Goal: Task Accomplishment & Management: Complete application form

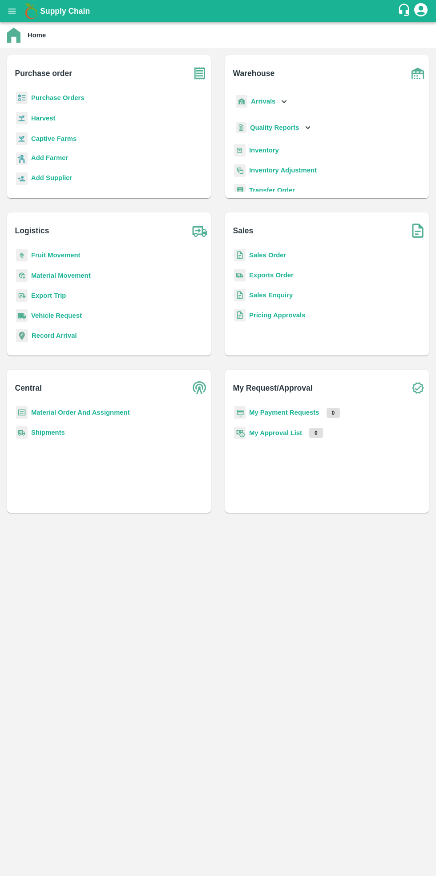
click at [57, 98] on b "Purchase Orders" at bounding box center [57, 97] width 53 height 7
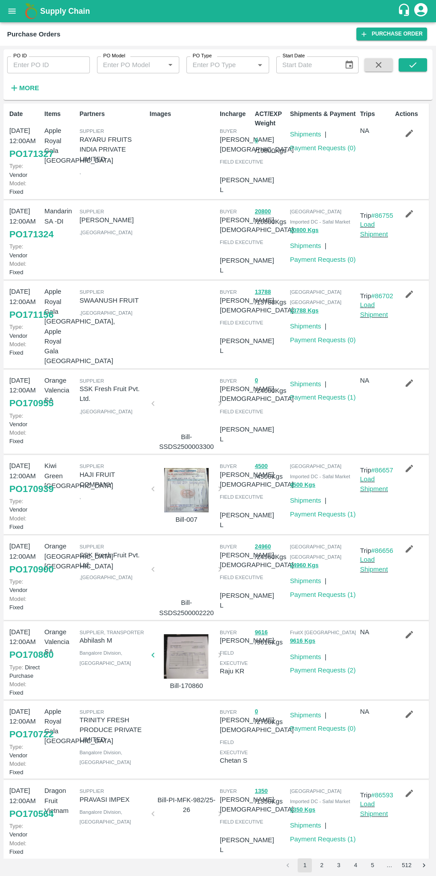
click at [389, 28] on link "Purchase Order" at bounding box center [391, 34] width 71 height 13
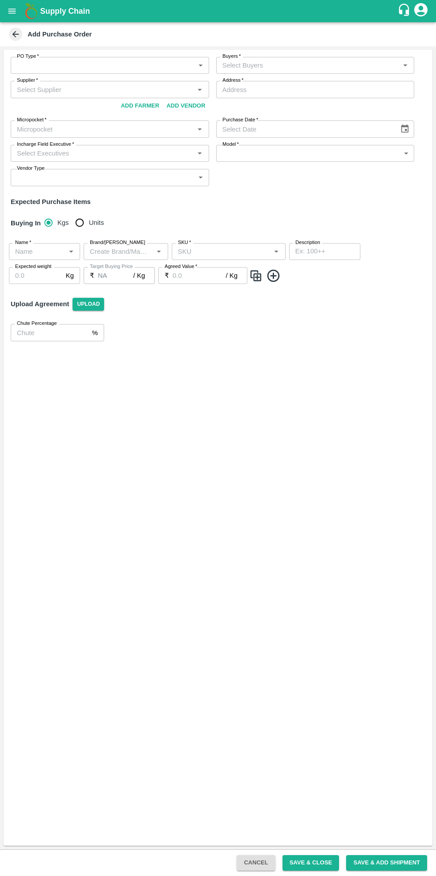
click at [100, 62] on body "Supply Chain Add Purchase Order PO Type   * ​ PO Type Buyers   * Buyers   * Sup…" at bounding box center [218, 438] width 436 height 876
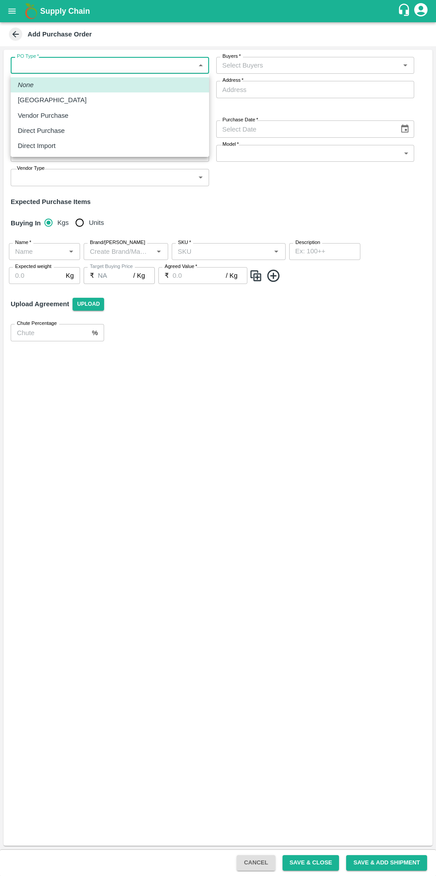
click at [64, 116] on div "Vendor Purchase" at bounding box center [45, 116] width 55 height 10
type input "2"
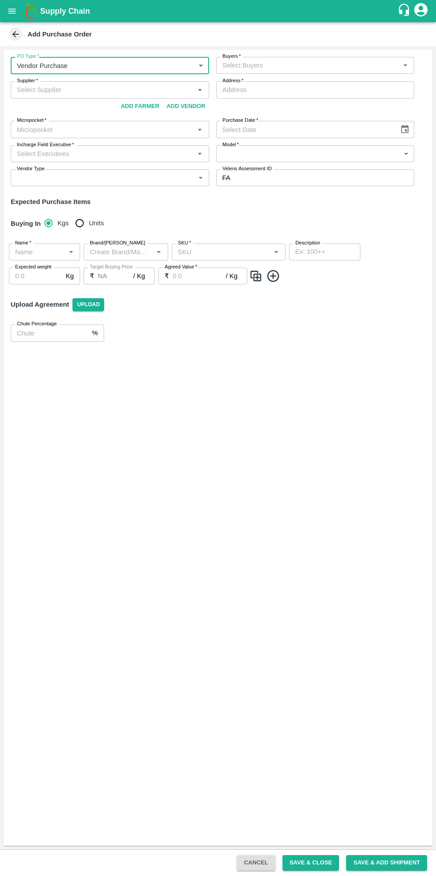
click at [282, 68] on input "Buyers   *" at bounding box center [308, 66] width 178 height 12
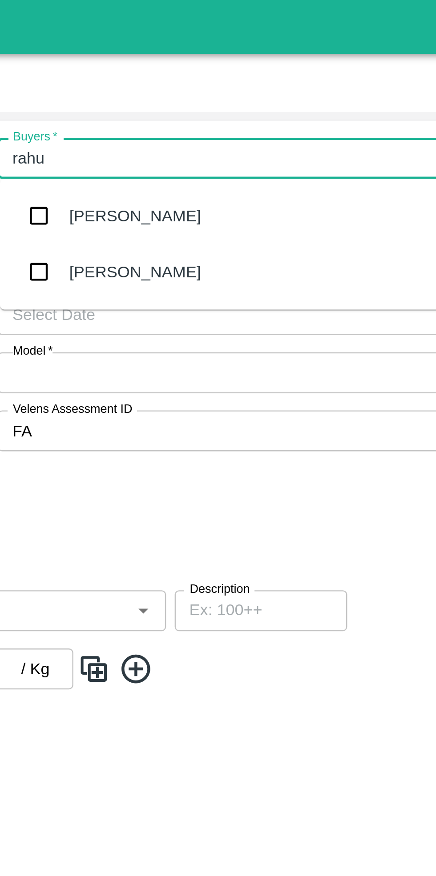
type input "rahul"
click at [278, 112] on div "RAHUL NANGARE" at bounding box center [272, 113] width 54 height 10
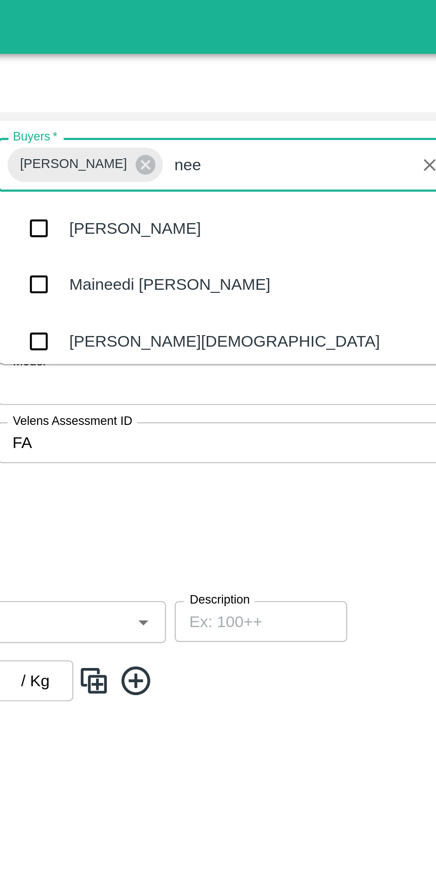
type input "neet"
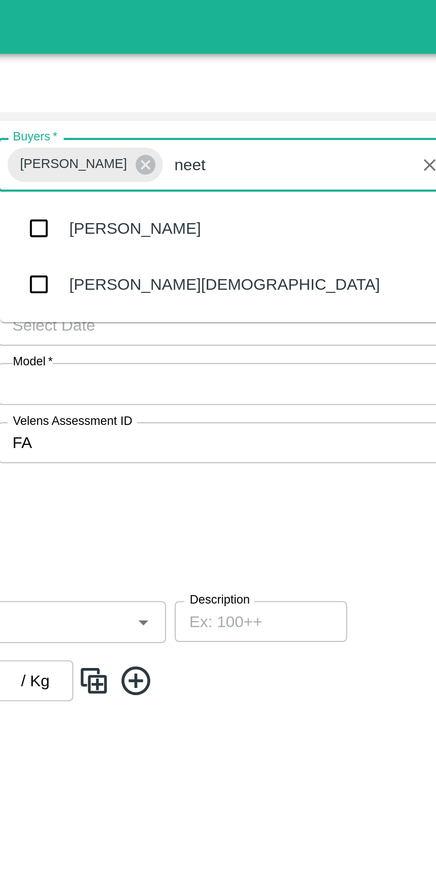
click at [266, 116] on div "[PERSON_NAME][DEMOGRAPHIC_DATA]" at bounding box center [309, 117] width 128 height 10
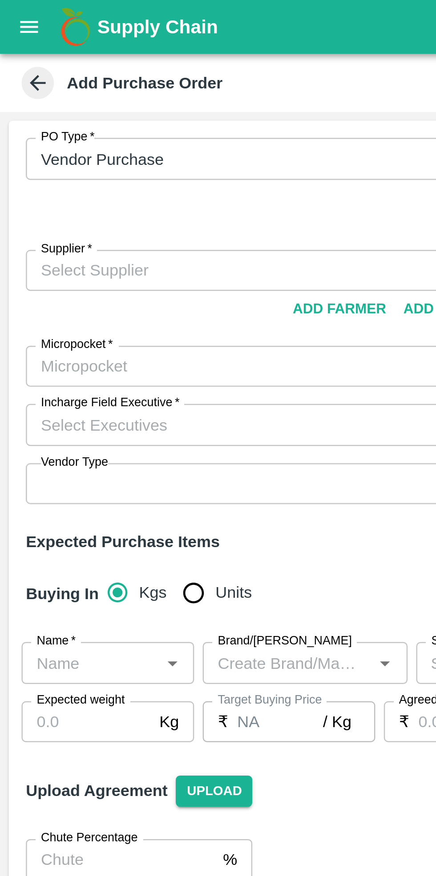
click at [58, 106] on input "Supplier   *" at bounding box center [102, 112] width 178 height 12
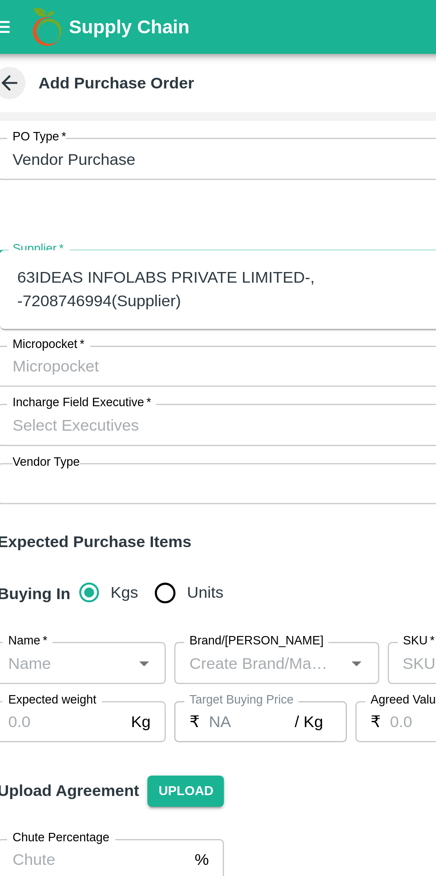
click at [64, 112] on div "63IDEAS INFOLABS PRIVATE LIMITED-, -7208746994(Supplier)" at bounding box center [111, 119] width 184 height 20
type input "63IDEAS INFOLABS PRIVATE LIMITED-, -7208746994(Supplier)"
type input ", , , Maharashtra"
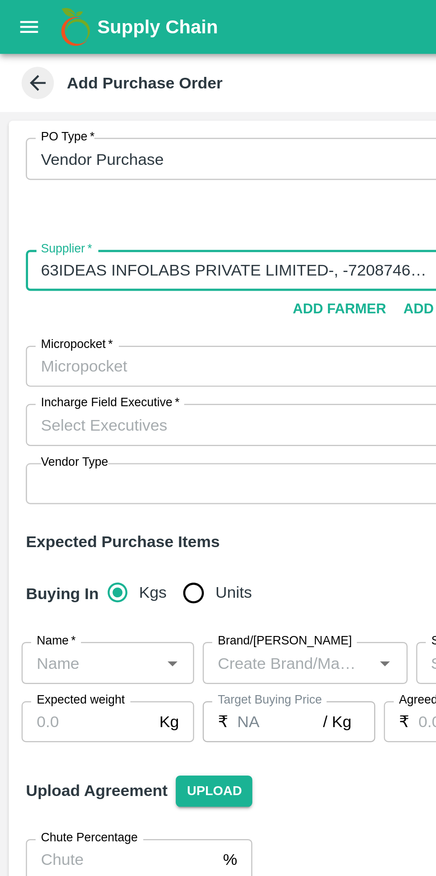
type input "63IDEAS INFOLABS PRIVATE LIMITED-, -7208746994(Supplier)"
click at [72, 145] on input "Micropocket   *" at bounding box center [102, 151] width 178 height 12
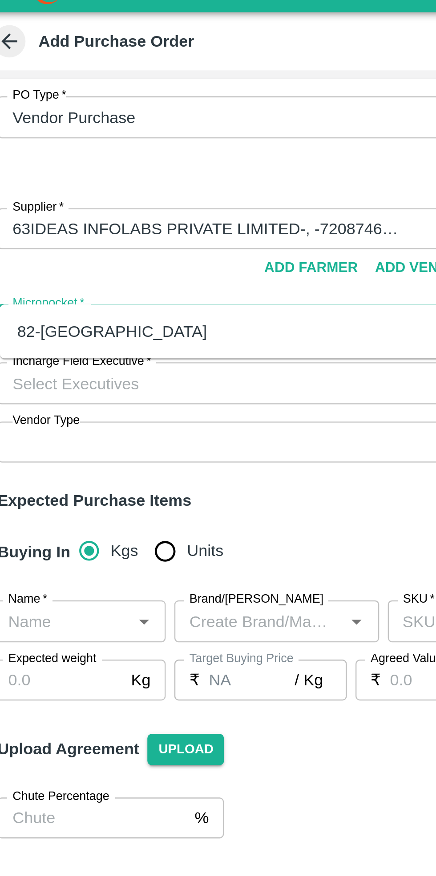
click at [38, 154] on div "82-Mumbai" at bounding box center [58, 154] width 78 height 10
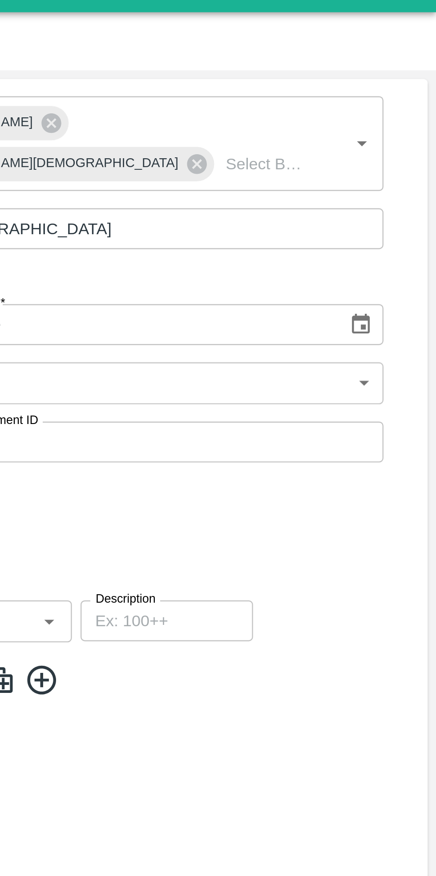
type input "82-Mumbai"
click at [409, 146] on icon "Choose date" at bounding box center [405, 151] width 10 height 10
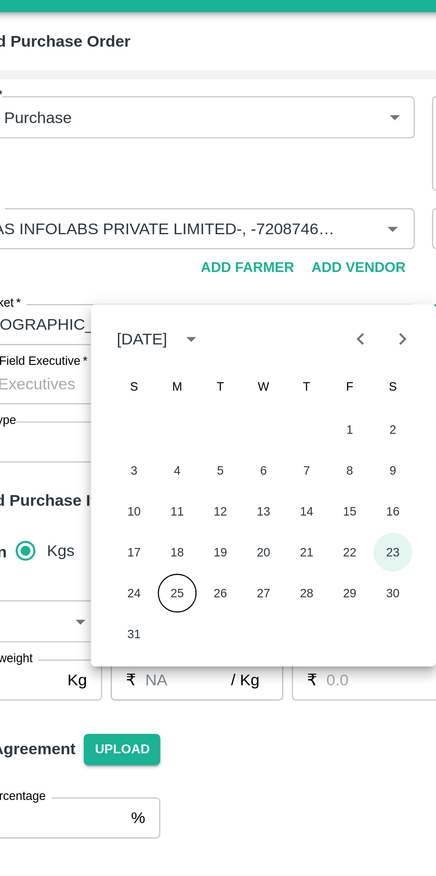
click at [202, 244] on button "23" at bounding box center [200, 245] width 16 height 16
type input "23/08/2025"
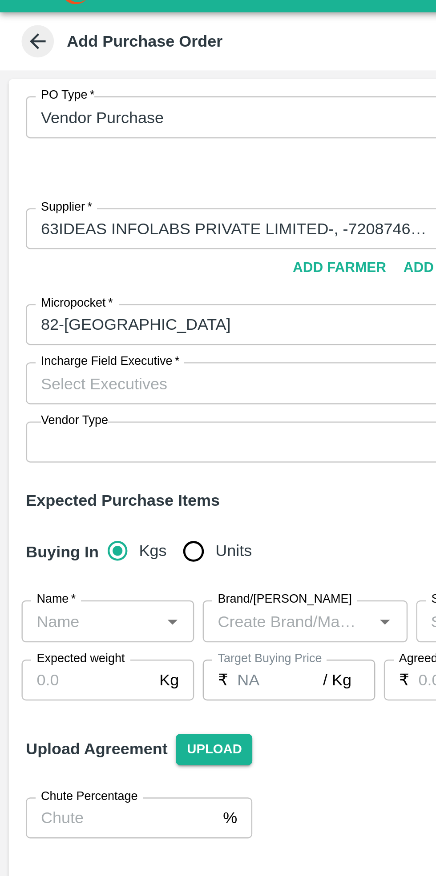
click at [66, 169] on input "Incharge Field Executive   *" at bounding box center [102, 175] width 178 height 12
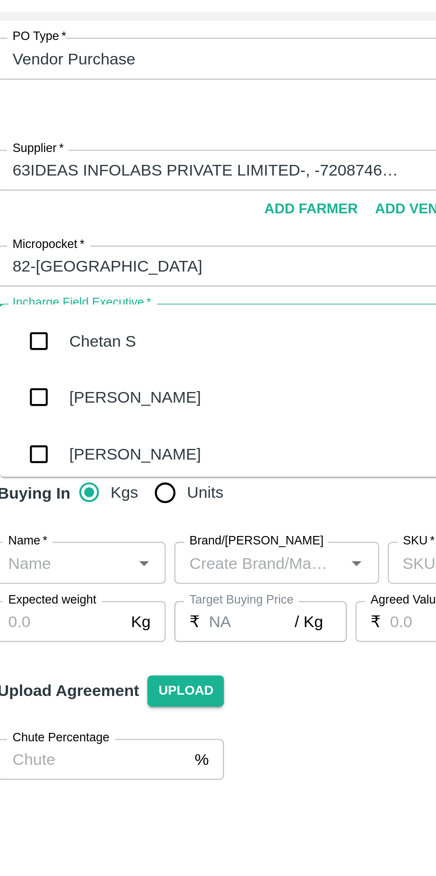
type input "cheta"
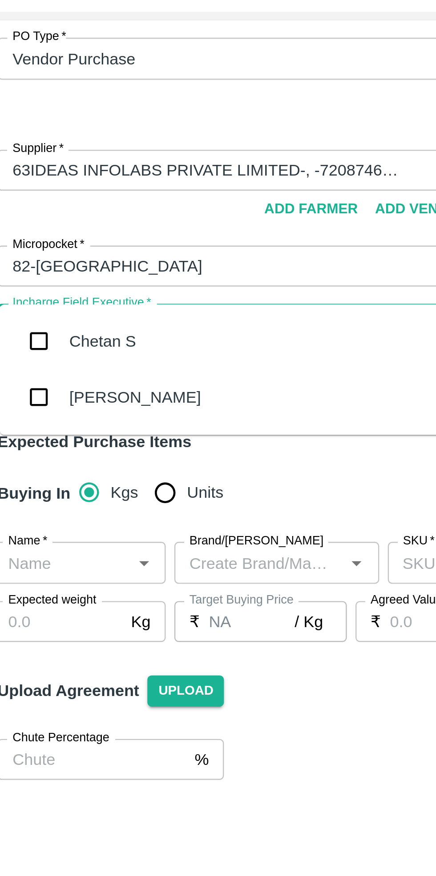
click at [54, 184] on div "Chetan S" at bounding box center [54, 182] width 28 height 10
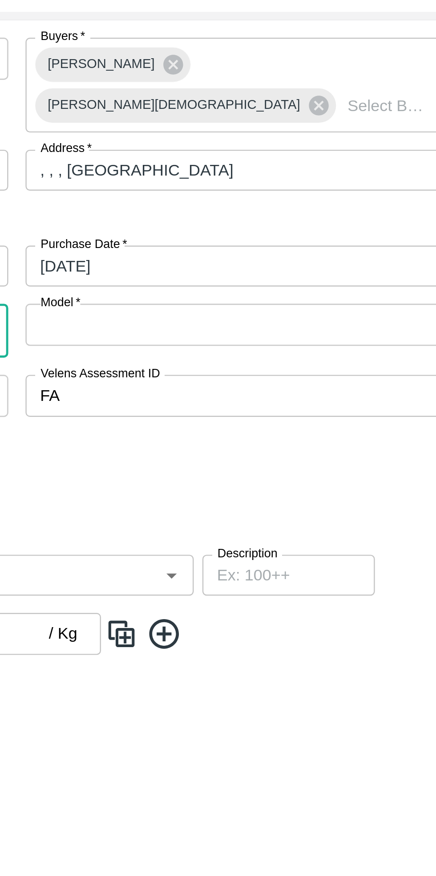
click at [320, 160] on body "Supply Chain Add Purchase Order PO Type   * Vendor Purchase 2 PO Type Buyers   …" at bounding box center [218, 438] width 436 height 876
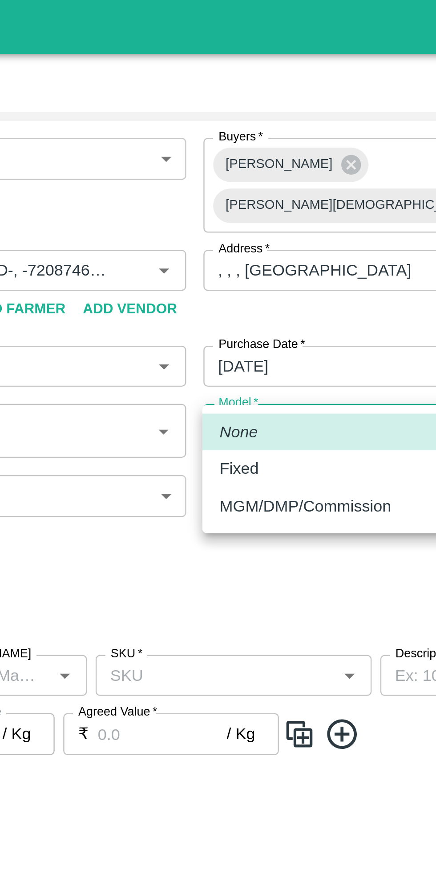
click at [238, 193] on div "Fixed" at bounding box center [233, 193] width 20 height 10
type input "Fixed"
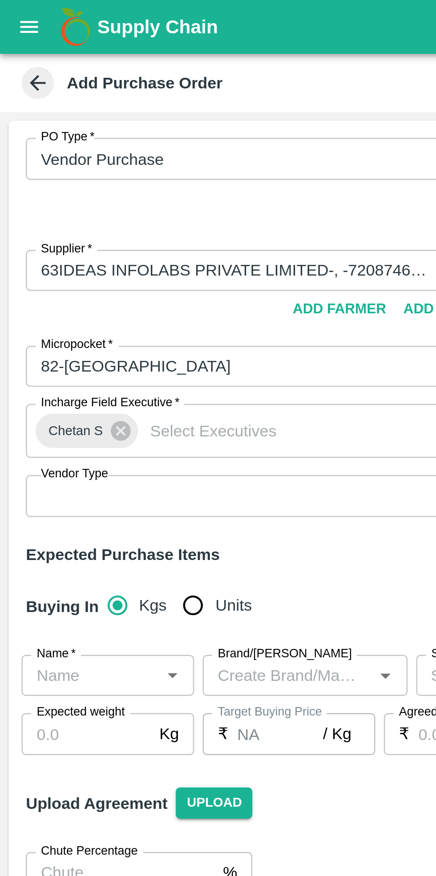
click at [73, 241] on input "Units" at bounding box center [80, 250] width 18 height 18
radio input "true"
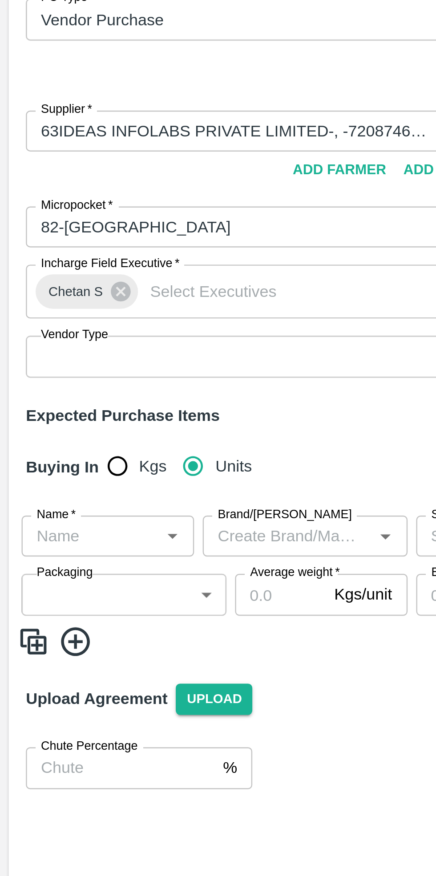
click at [41, 273] on input "Name   *" at bounding box center [37, 279] width 51 height 12
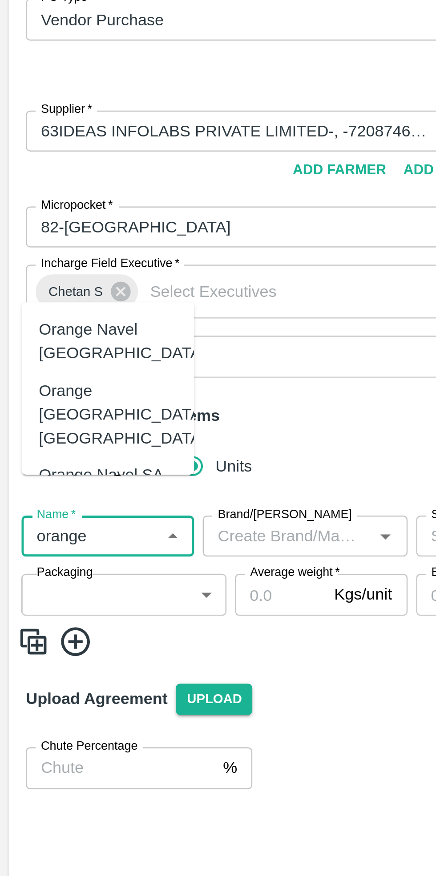
click at [52, 264] on div "Orange Valencia SA" at bounding box center [44, 274] width 57 height 20
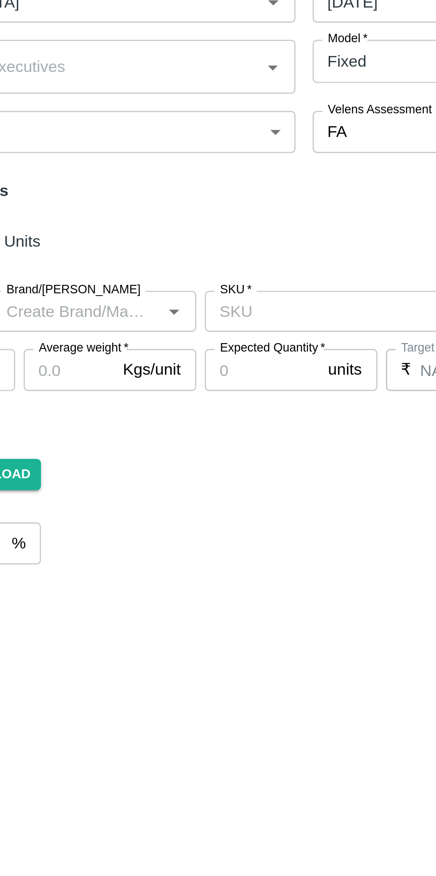
type input "Orange Valencia SA"
click at [225, 273] on input "SKU   *" at bounding box center [221, 279] width 94 height 12
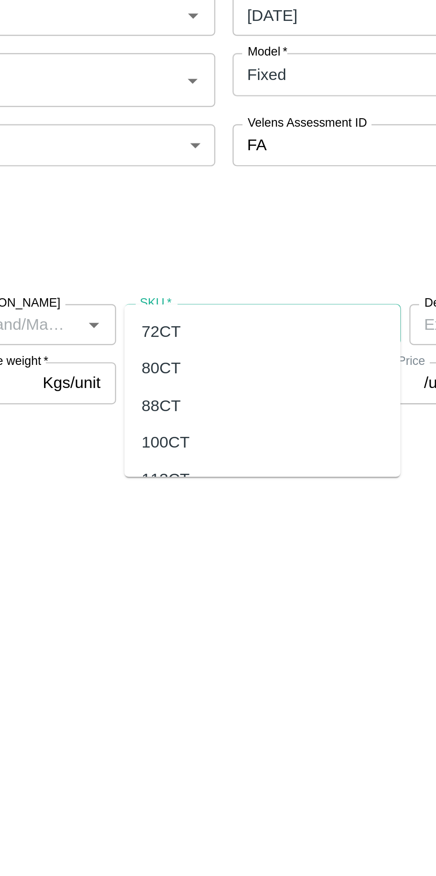
click at [190, 284] on div "72CT" at bounding box center [187, 281] width 16 height 10
type input "72CT"
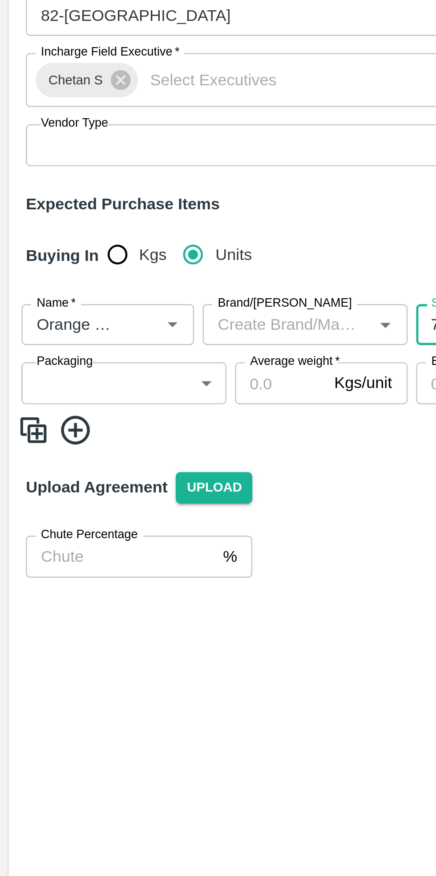
click at [54, 286] on body "Supply Chain Add Purchase Order PO Type   * Vendor Purchase 2 PO Type Buyers   …" at bounding box center [218, 438] width 436 height 876
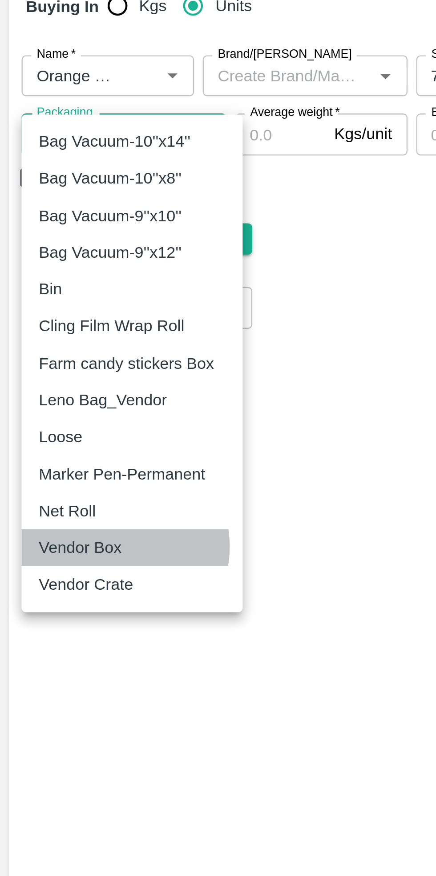
click at [46, 473] on p "Vendor Box" at bounding box center [33, 474] width 34 height 10
type input "276"
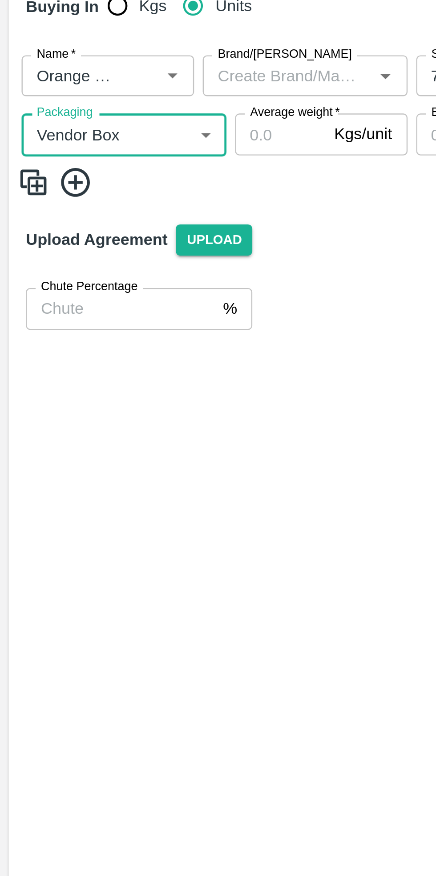
click at [119, 294] on input "Average weight   *" at bounding box center [115, 302] width 37 height 17
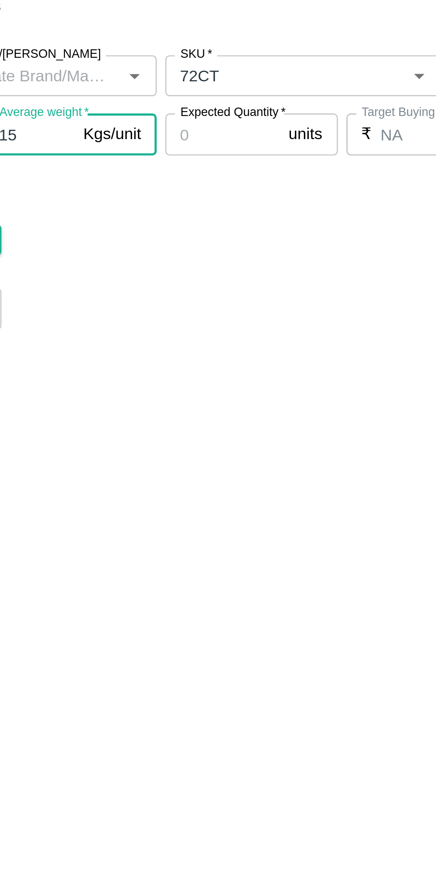
type input "15"
click at [193, 294] on input "Expected Quantity   *" at bounding box center [196, 302] width 48 height 17
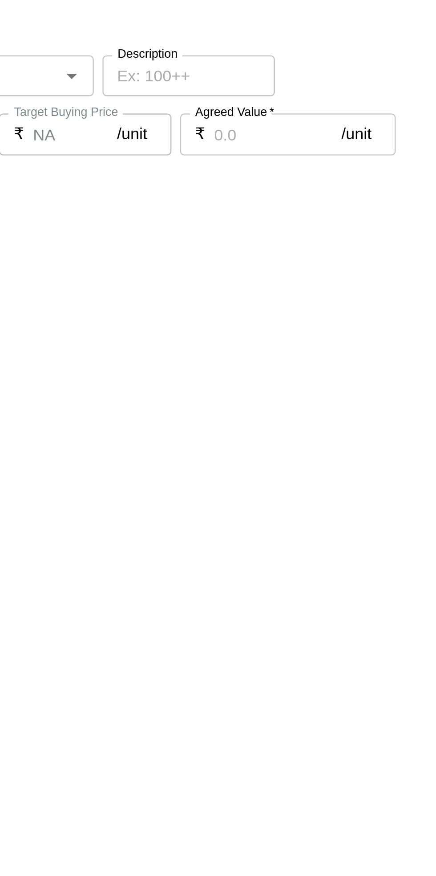
type input "219"
click at [355, 294] on input "Agreed Value   *" at bounding box center [361, 302] width 52 height 17
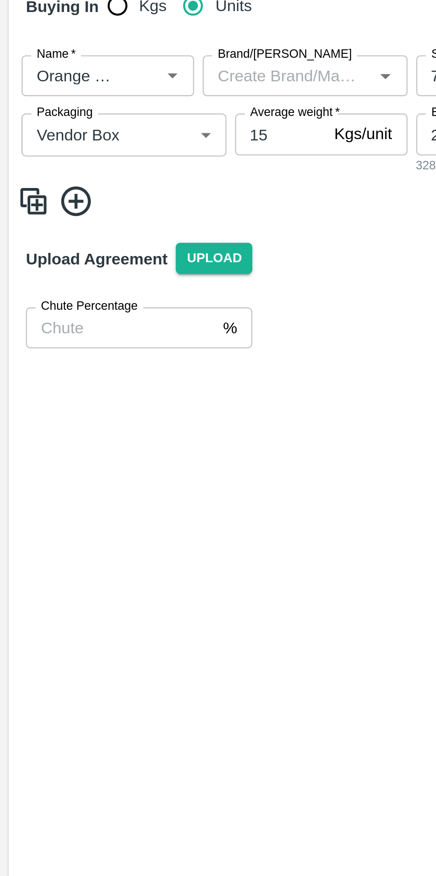
type input "2375"
click at [34, 324] on icon at bounding box center [31, 330] width 12 height 12
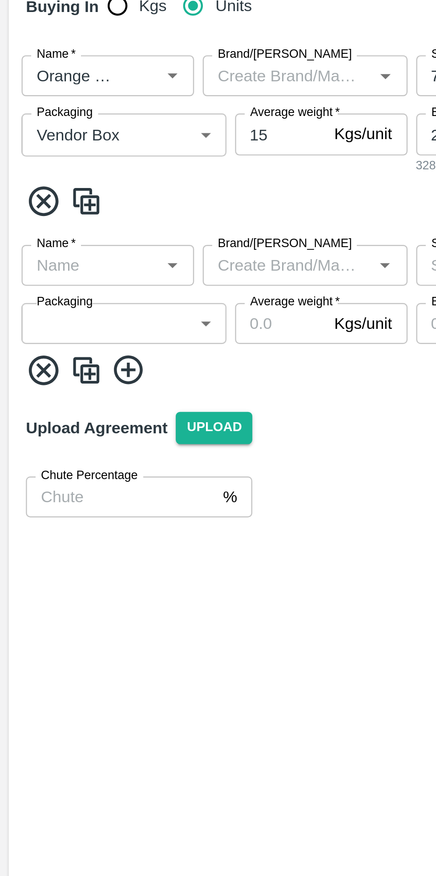
click at [37, 351] on input "Name   *" at bounding box center [37, 357] width 51 height 12
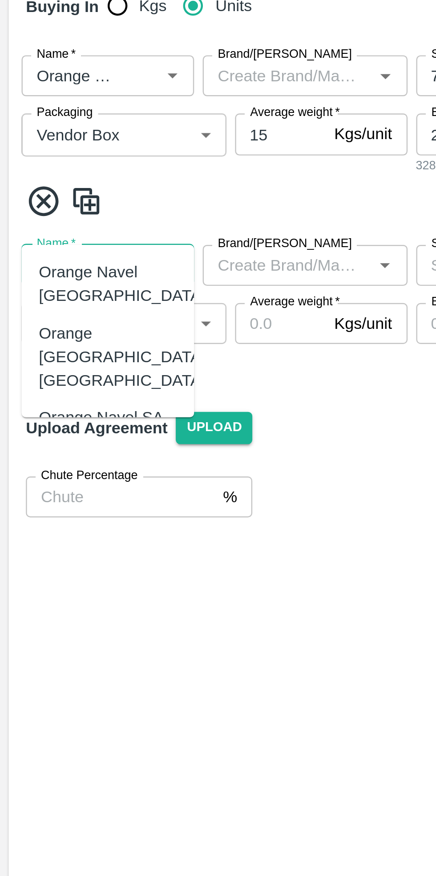
click at [53, 430] on div "Orange Valencia SA" at bounding box center [44, 440] width 57 height 20
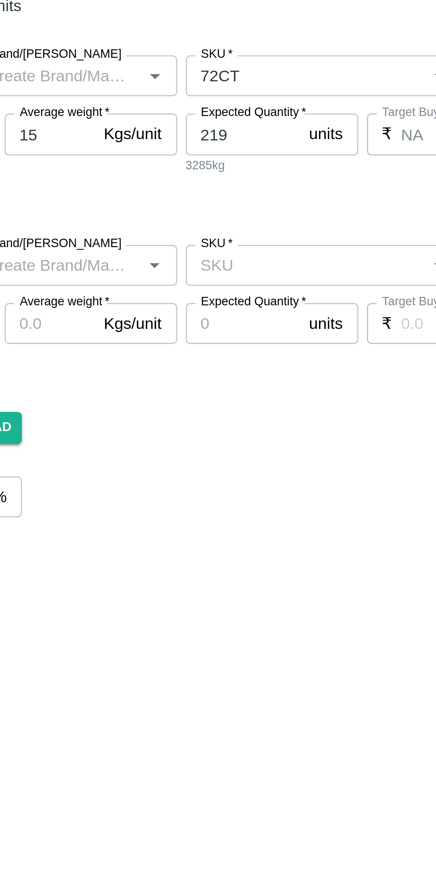
type input "Orange Valencia SA"
click at [220, 351] on input "SKU   *" at bounding box center [221, 357] width 94 height 12
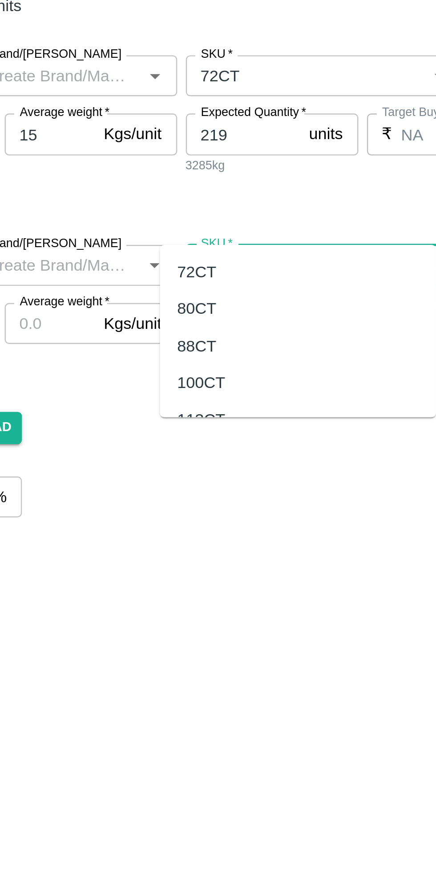
click at [180, 389] on div "88CT" at bounding box center [176, 390] width 16 height 10
type input "88CT"
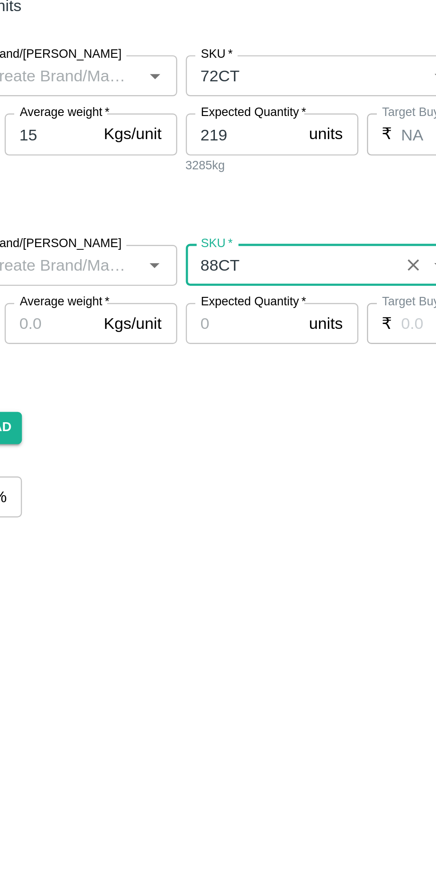
type input "NA"
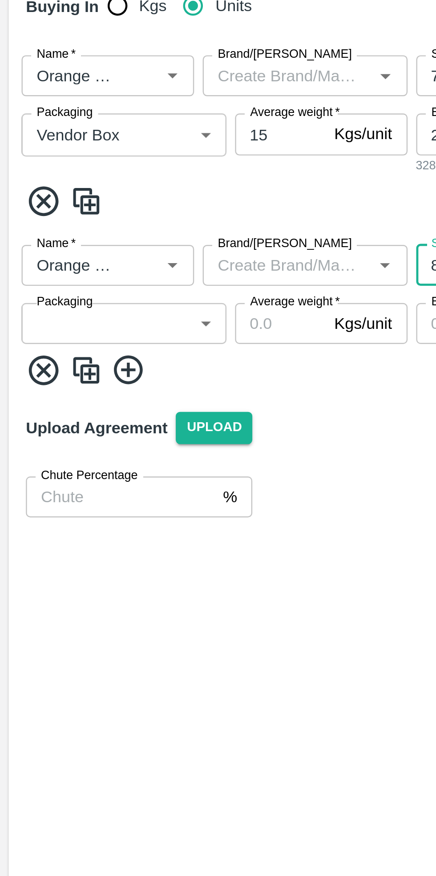
click at [56, 363] on body "Supply Chain Add Purchase Order PO Type   * Vendor Purchase 2 PO Type Buyers   …" at bounding box center [218, 438] width 436 height 876
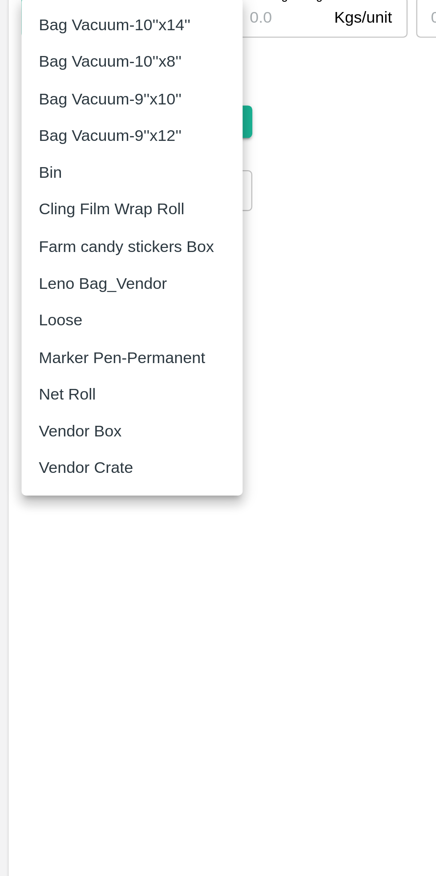
click at [37, 551] on p "Vendor Box" at bounding box center [33, 552] width 34 height 10
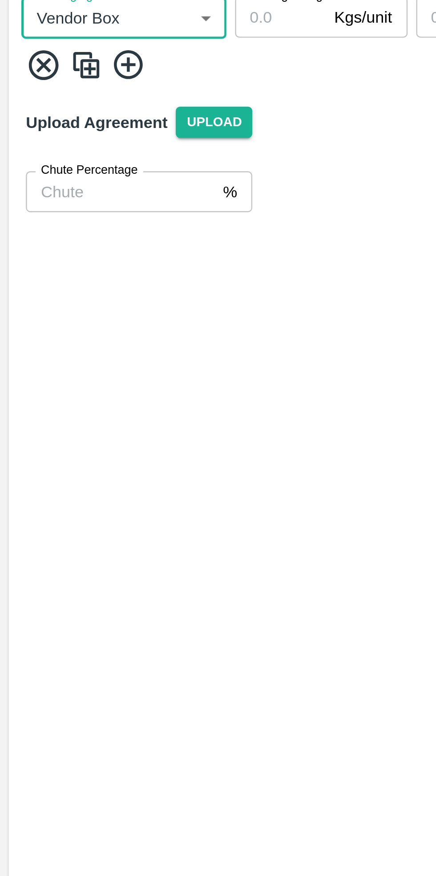
type input "276"
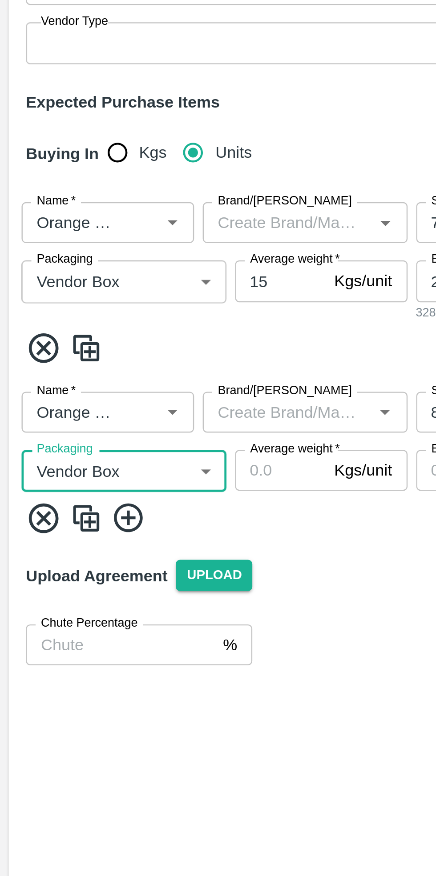
click at [118, 373] on input "Average weight   *" at bounding box center [115, 381] width 37 height 17
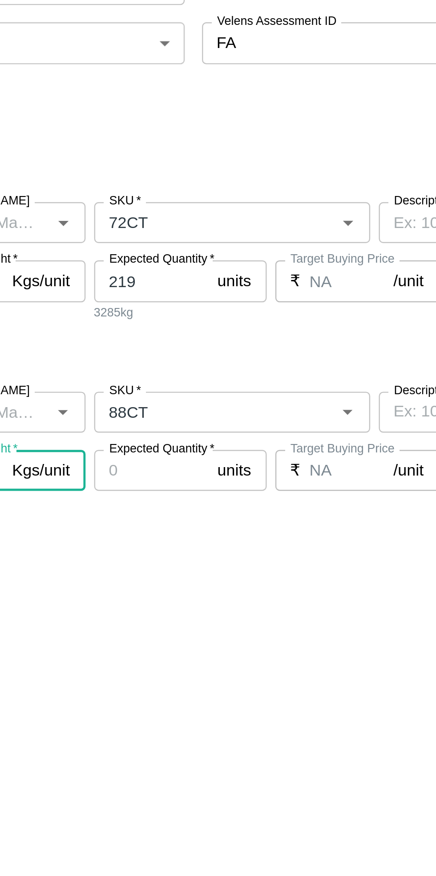
type input "15"
click at [200, 373] on input "Expected Quantity   *" at bounding box center [196, 381] width 48 height 17
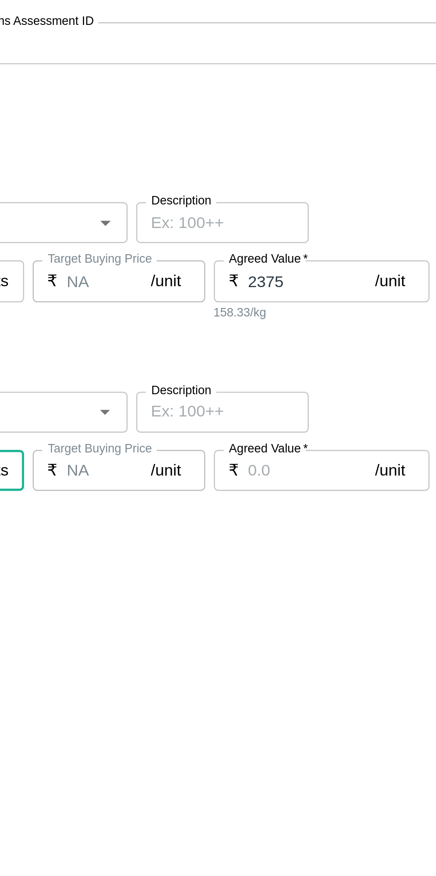
type input "330"
click at [355, 373] on input "Agreed Value   *" at bounding box center [361, 381] width 52 height 17
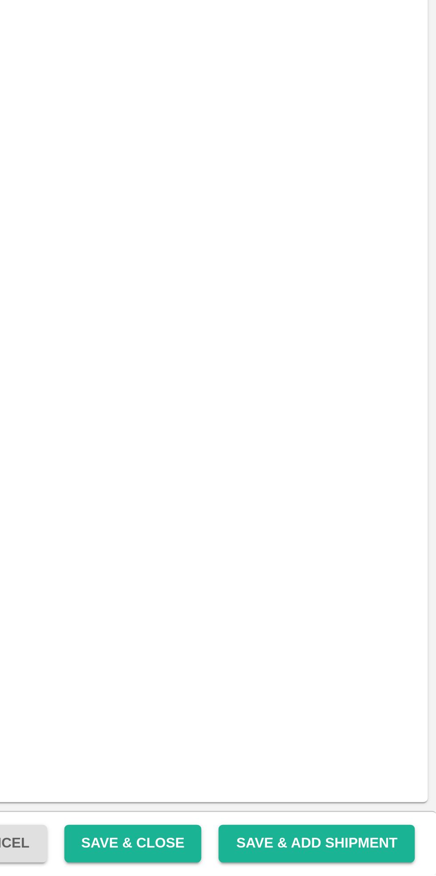
type input "2375"
click at [327, 865] on button "Save & Close" at bounding box center [310, 863] width 57 height 16
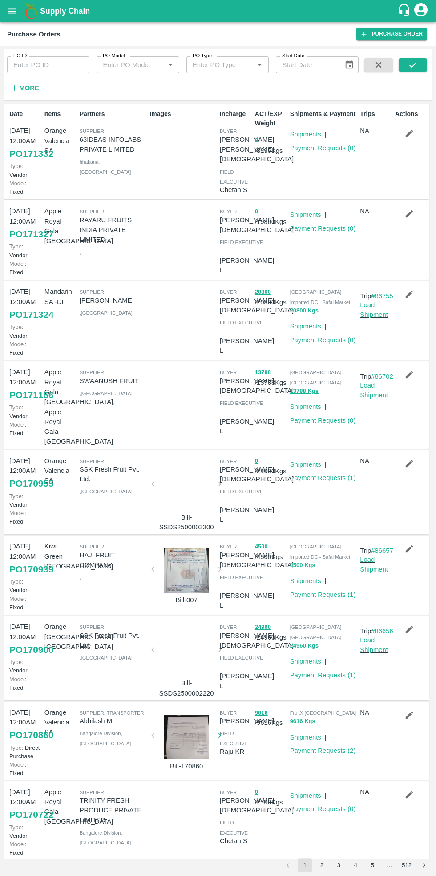
click at [409, 69] on icon "submit" at bounding box center [413, 65] width 10 height 10
